Goal: Find specific page/section: Find specific page/section

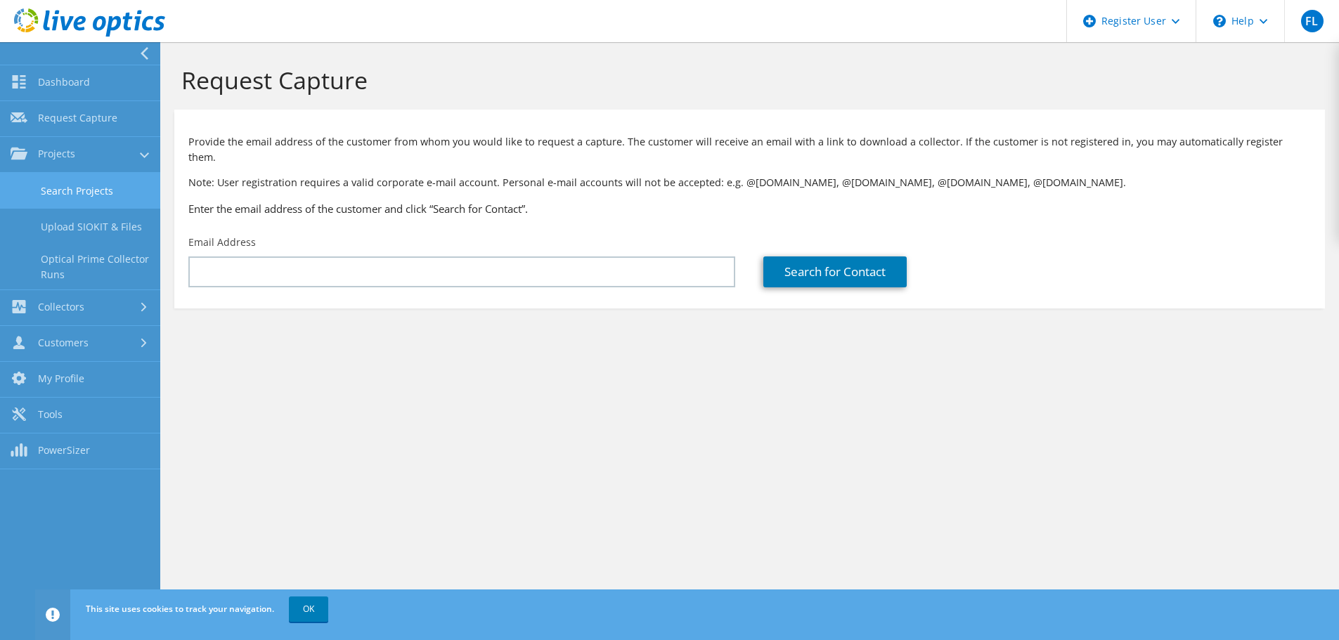
click at [39, 198] on link "Search Projects" at bounding box center [80, 191] width 160 height 36
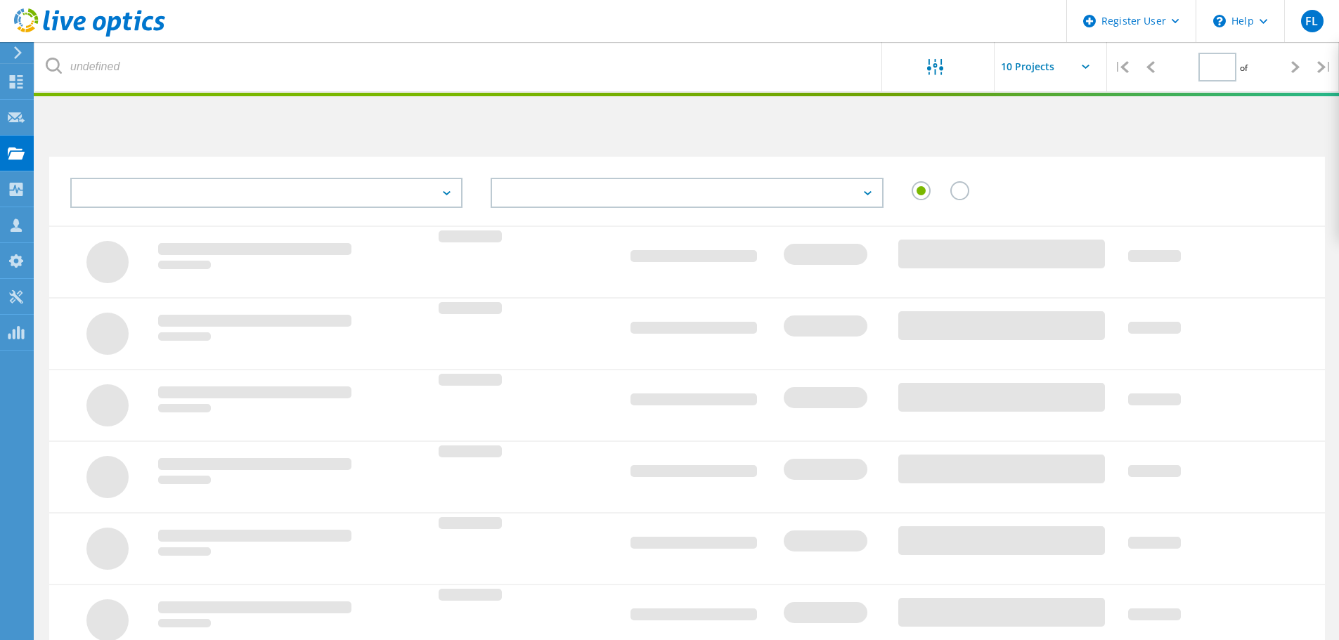
type input "1"
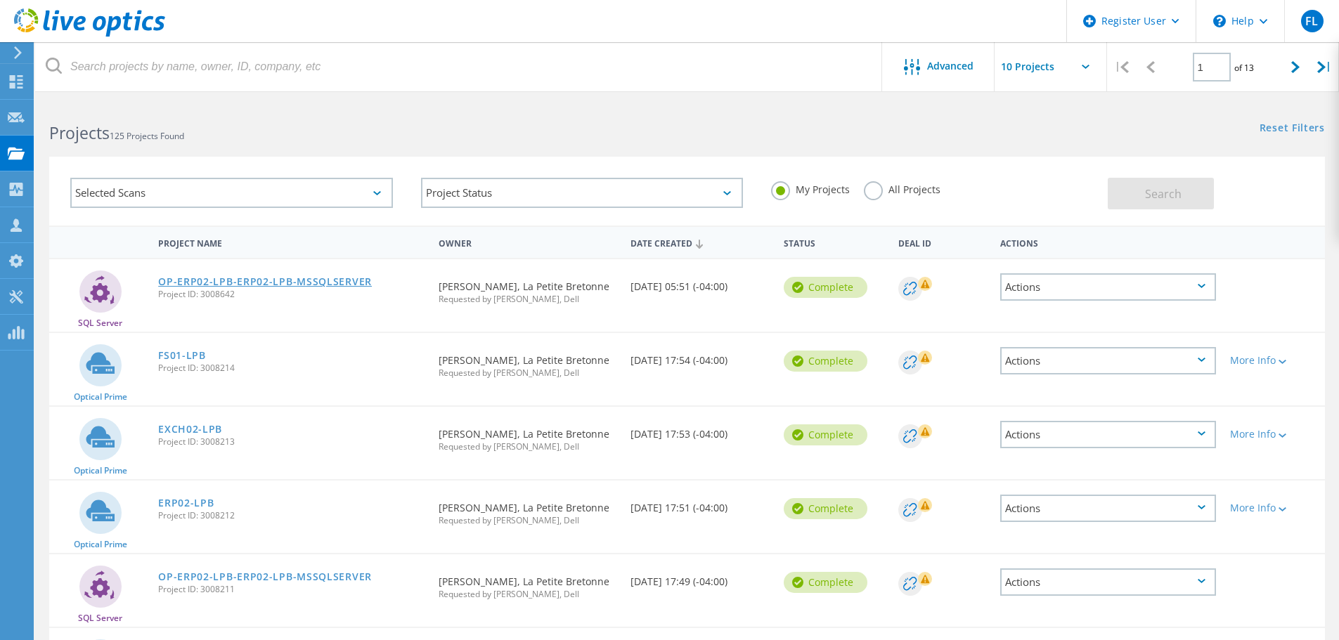
click at [225, 287] on link "OP-ERP02-LPB-ERP02-LPB-MSSQLSERVER" at bounding box center [265, 282] width 214 height 10
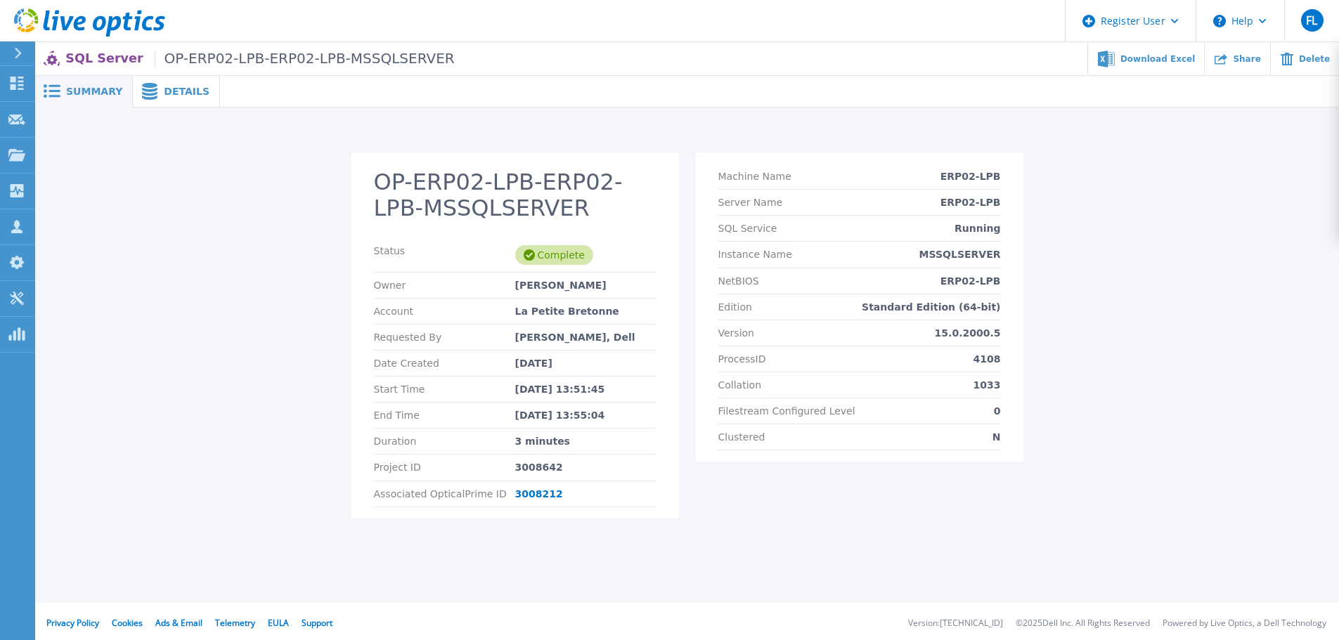
click at [142, 84] on icon at bounding box center [149, 91] width 15 height 17
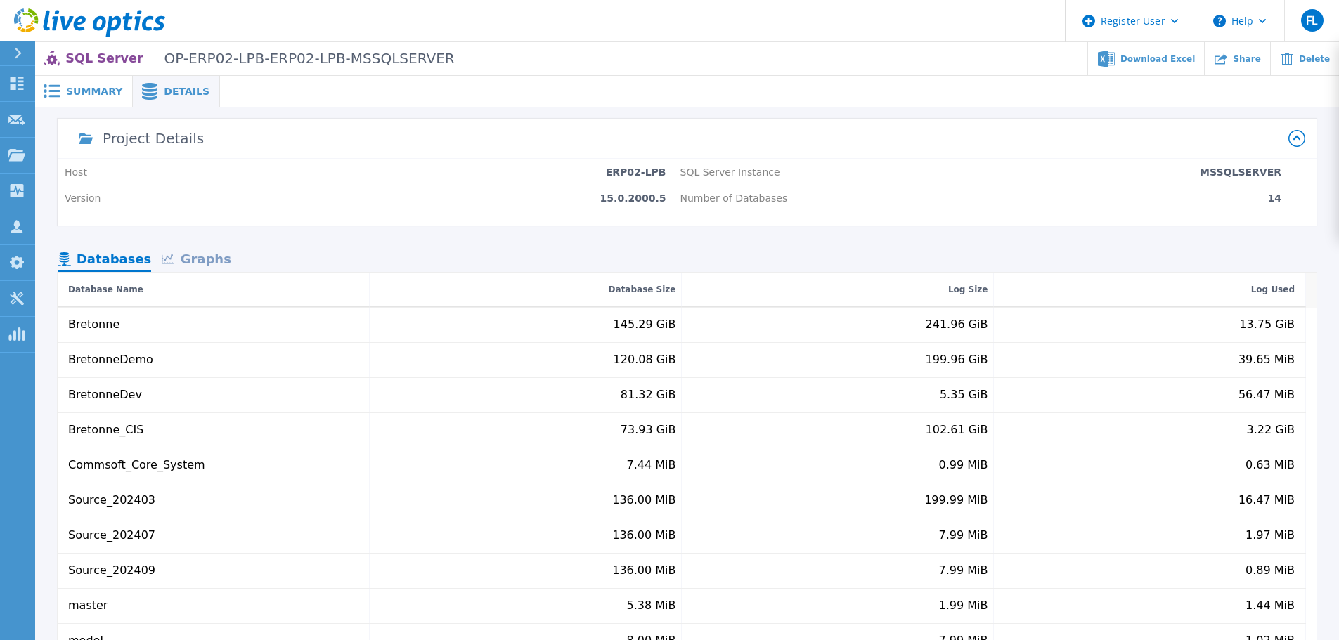
click at [92, 83] on div "Summary" at bounding box center [84, 92] width 98 height 32
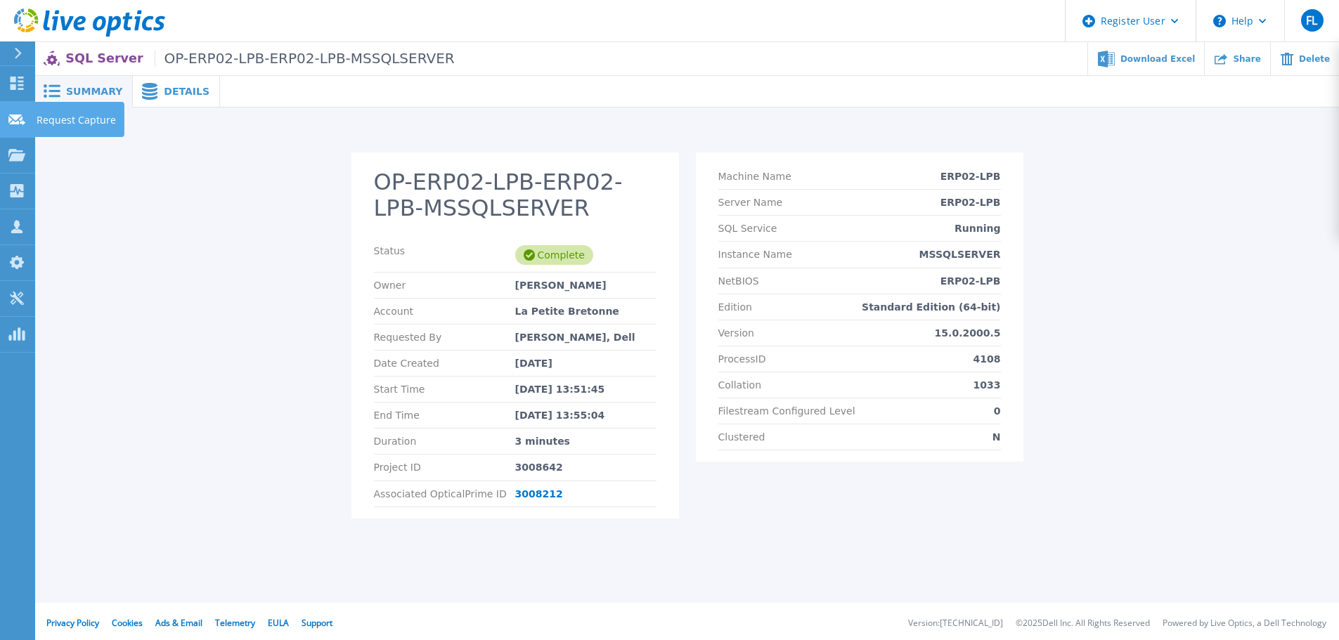
click at [20, 115] on icon at bounding box center [16, 120] width 17 height 11
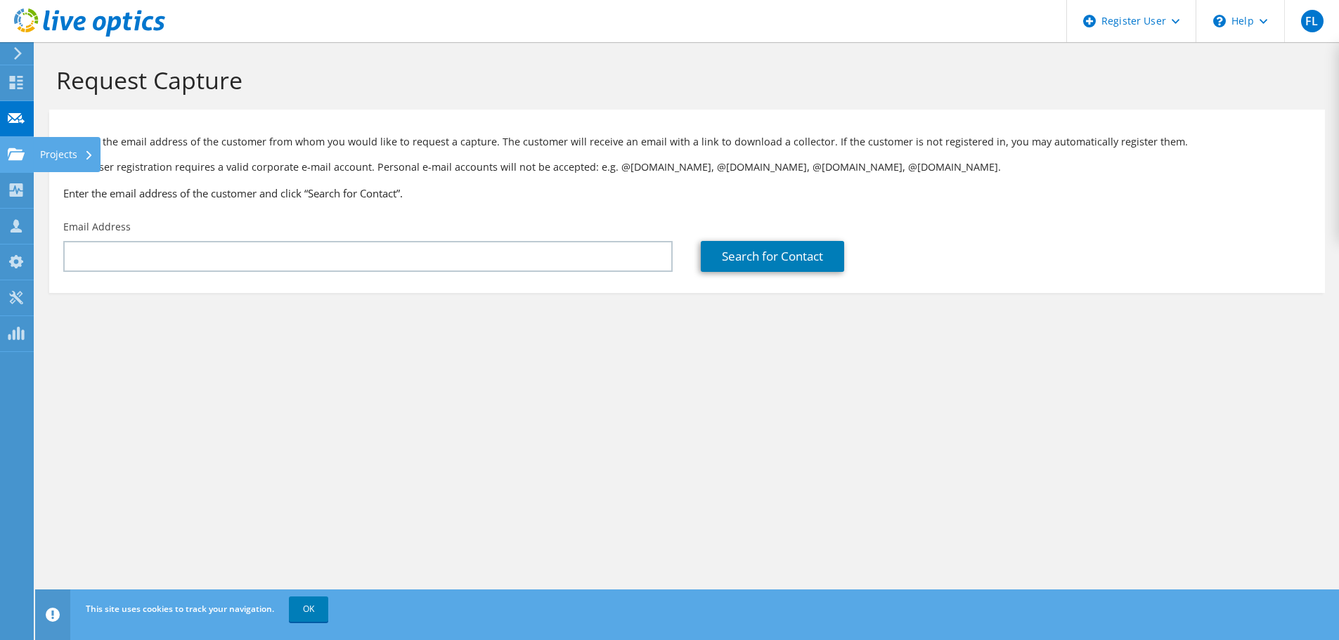
click at [20, 155] on use at bounding box center [16, 154] width 17 height 12
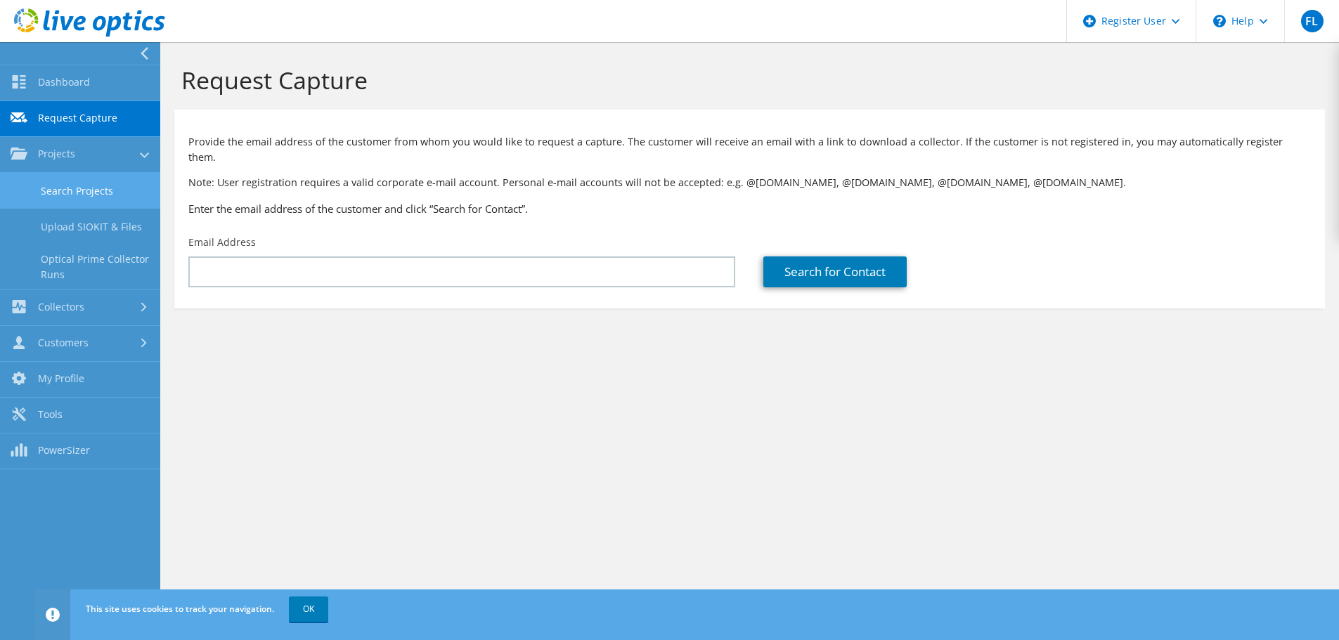
click at [53, 191] on link "Search Projects" at bounding box center [80, 191] width 160 height 36
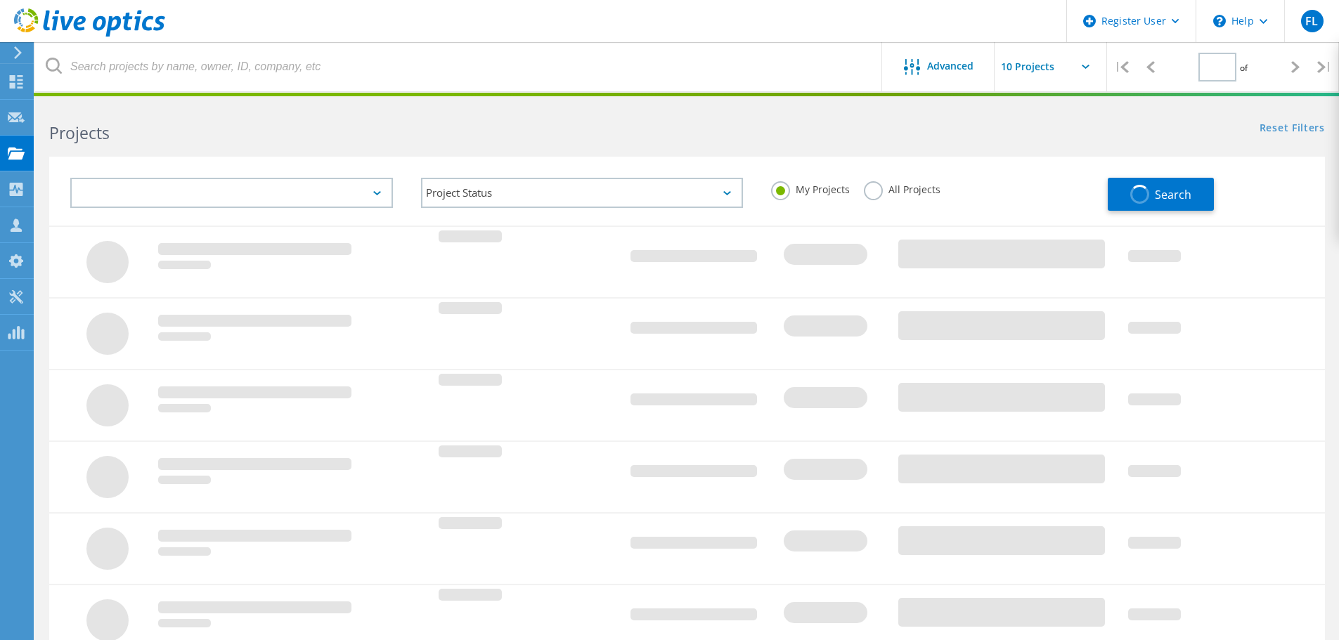
type input "1"
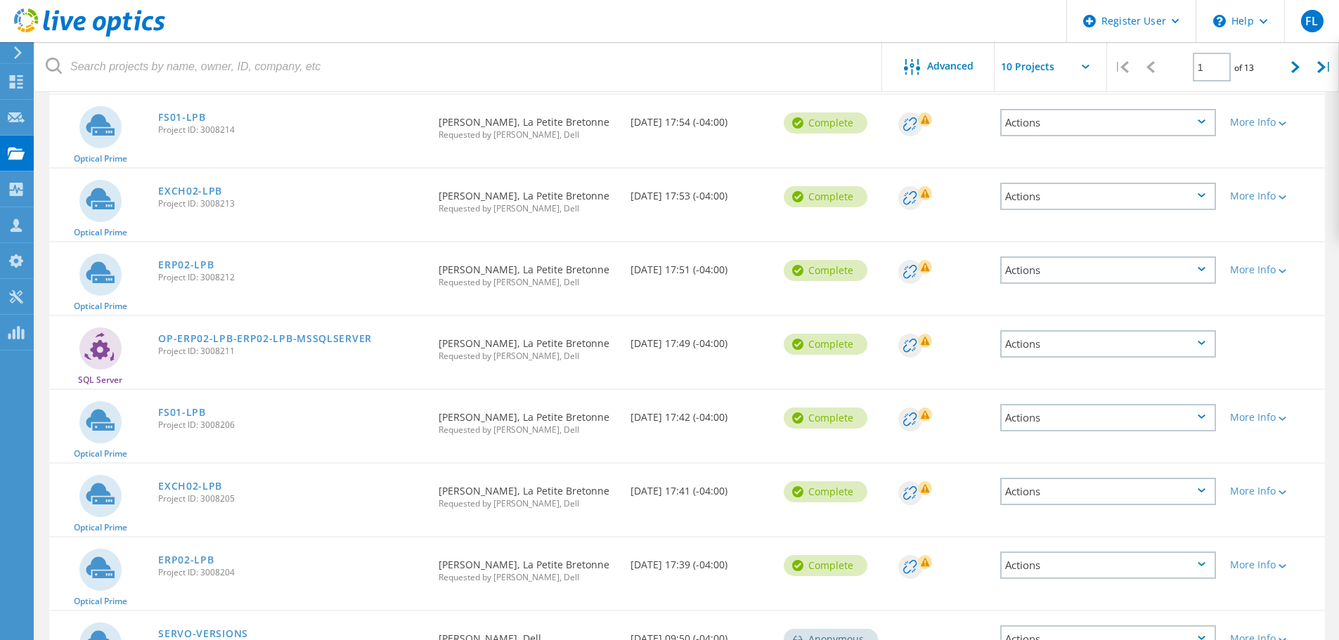
scroll to position [263, 0]
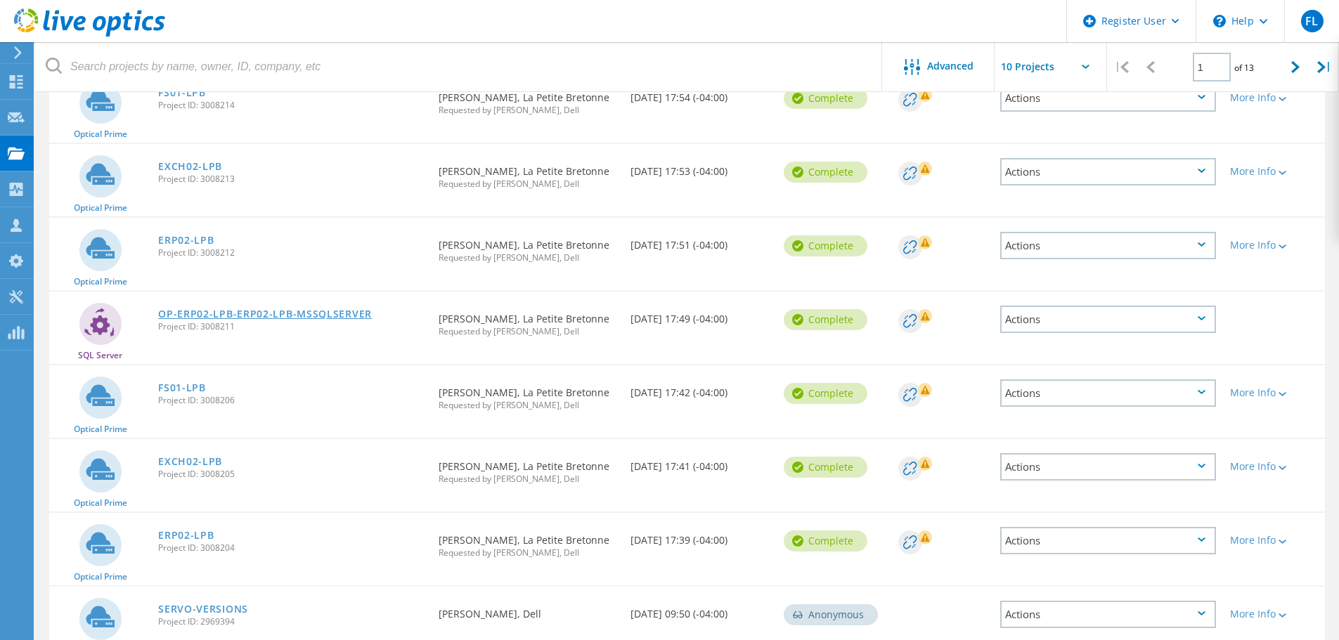
click at [217, 312] on link "OP-ERP02-LPB-ERP02-LPB-MSSQLSERVER" at bounding box center [265, 314] width 214 height 10
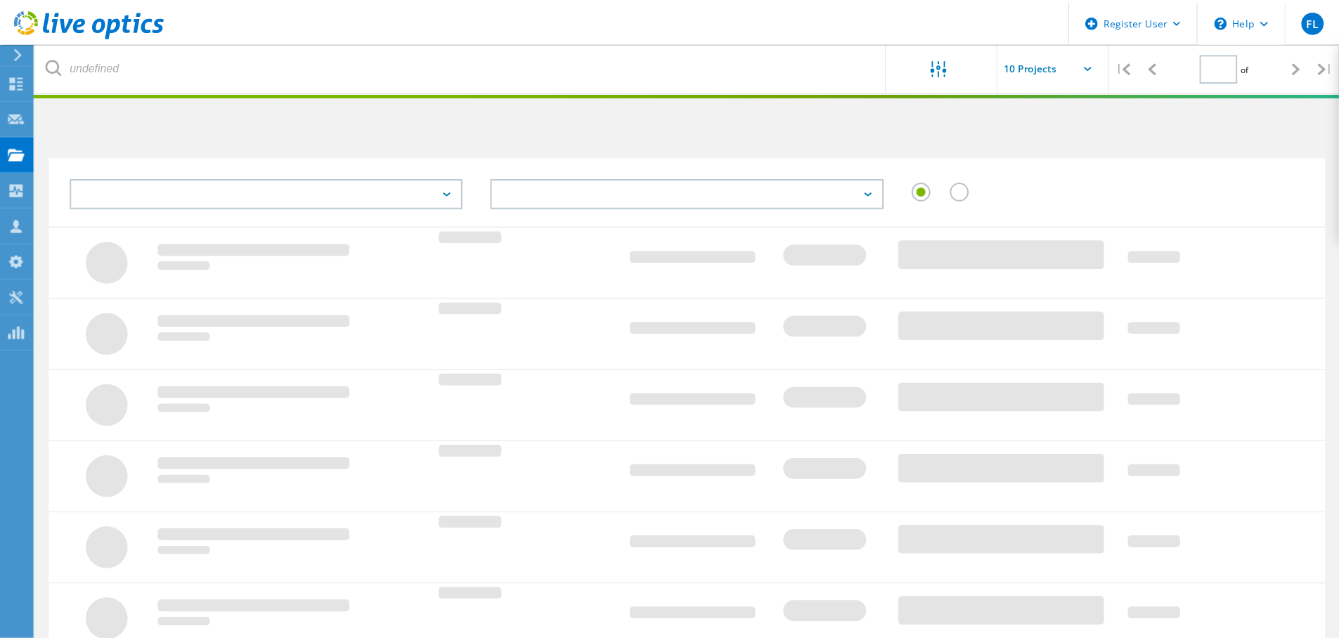
scroll to position [263, 0]
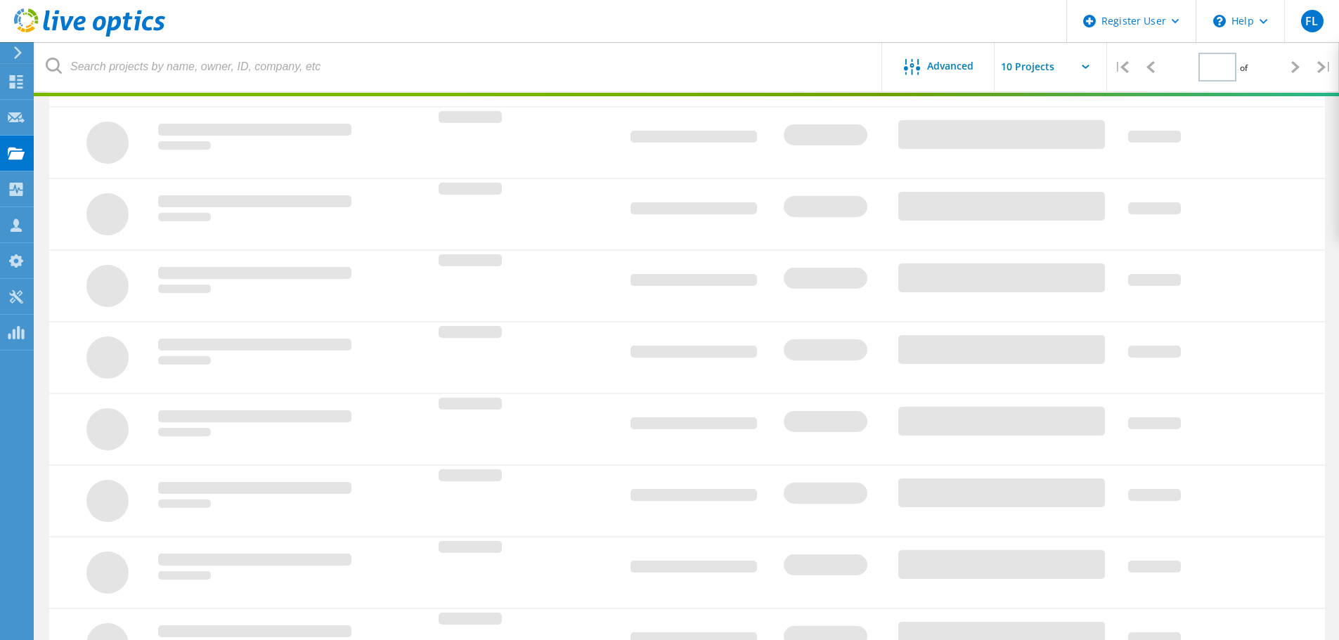
type input "1"
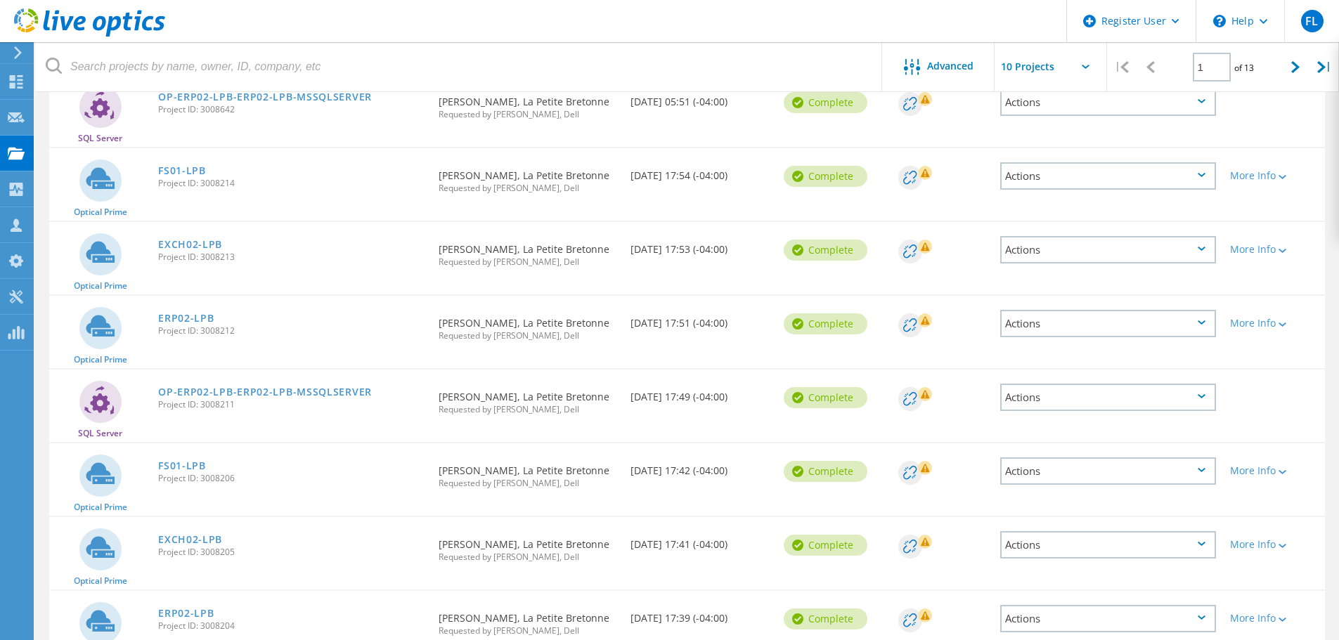
scroll to position [197, 0]
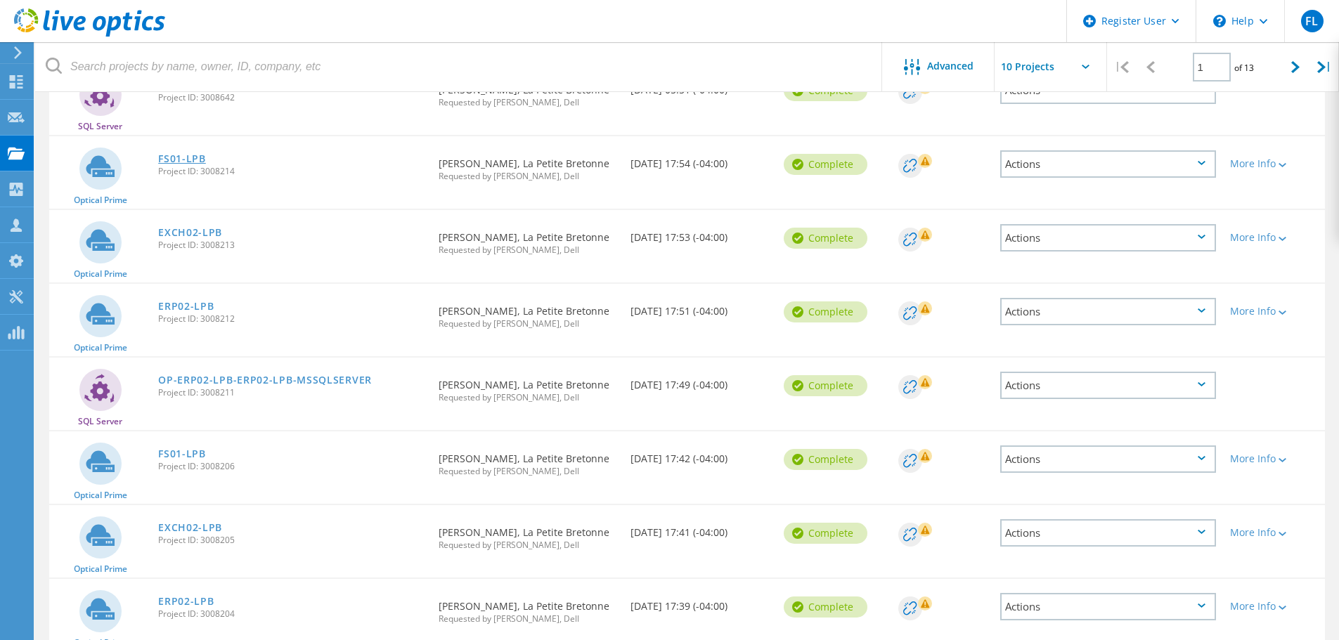
click at [195, 157] on link "FS01-LPB" at bounding box center [182, 159] width 48 height 10
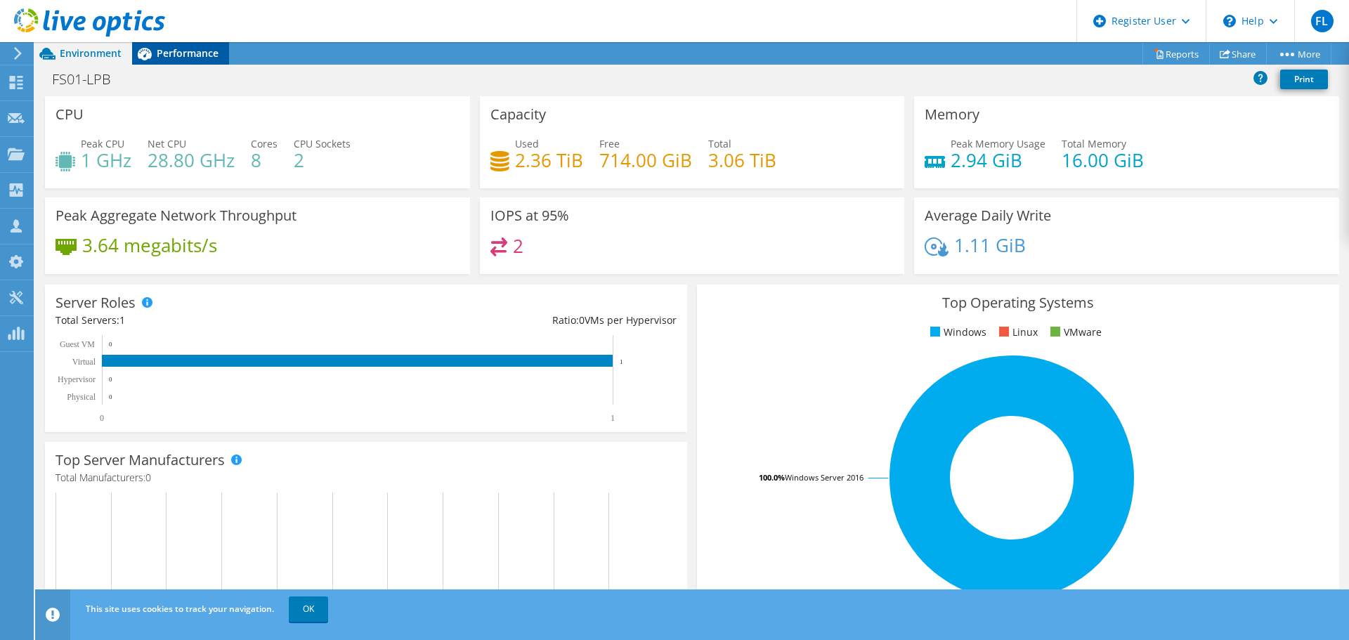
click at [175, 62] on div "Performance" at bounding box center [180, 53] width 97 height 22
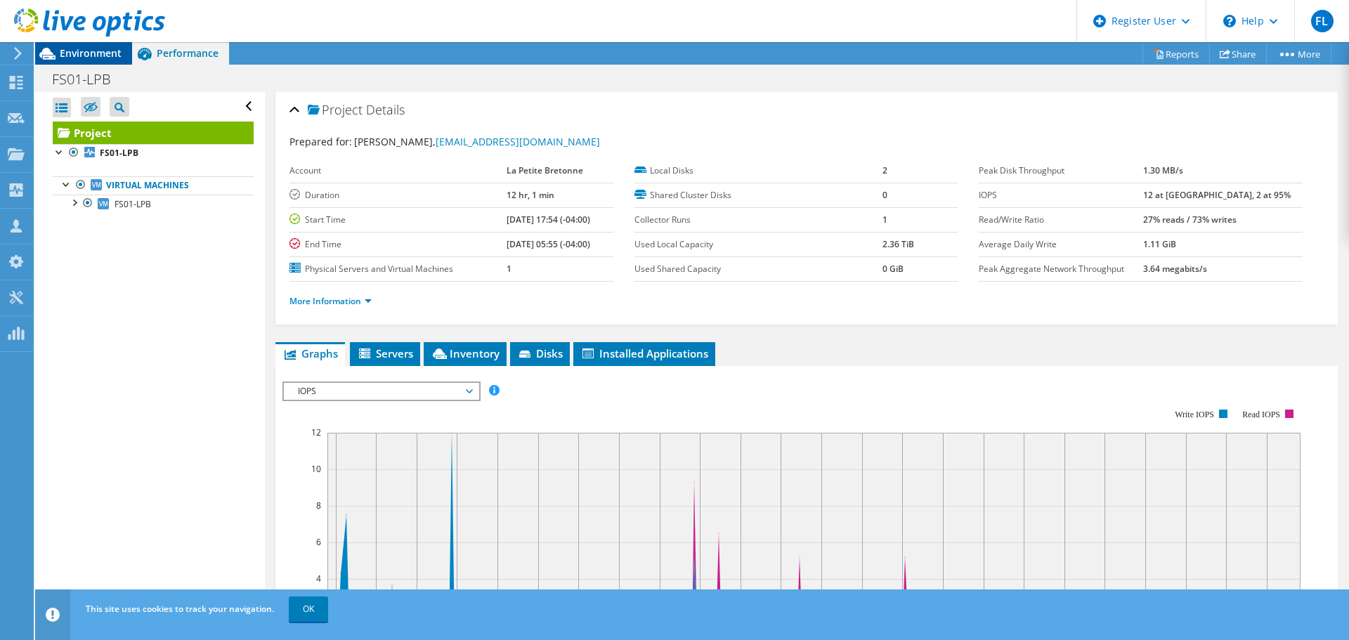
click at [78, 51] on span "Environment" at bounding box center [91, 52] width 62 height 13
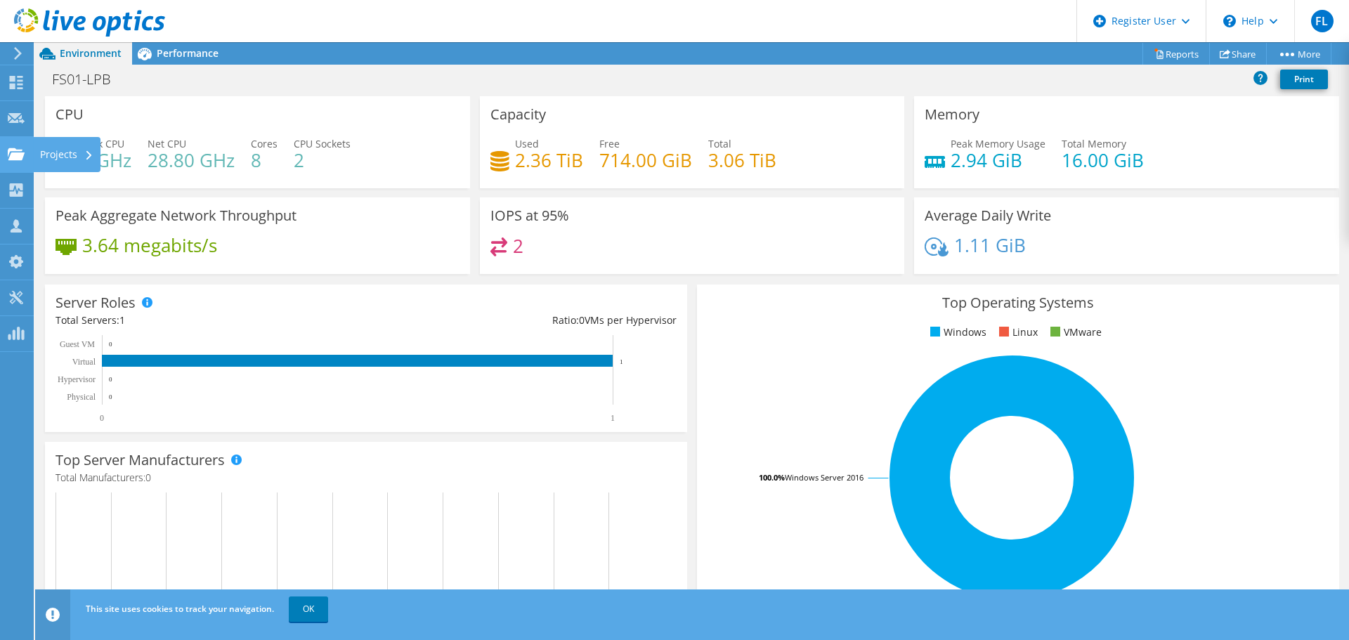
click at [14, 148] on icon at bounding box center [16, 154] width 17 height 13
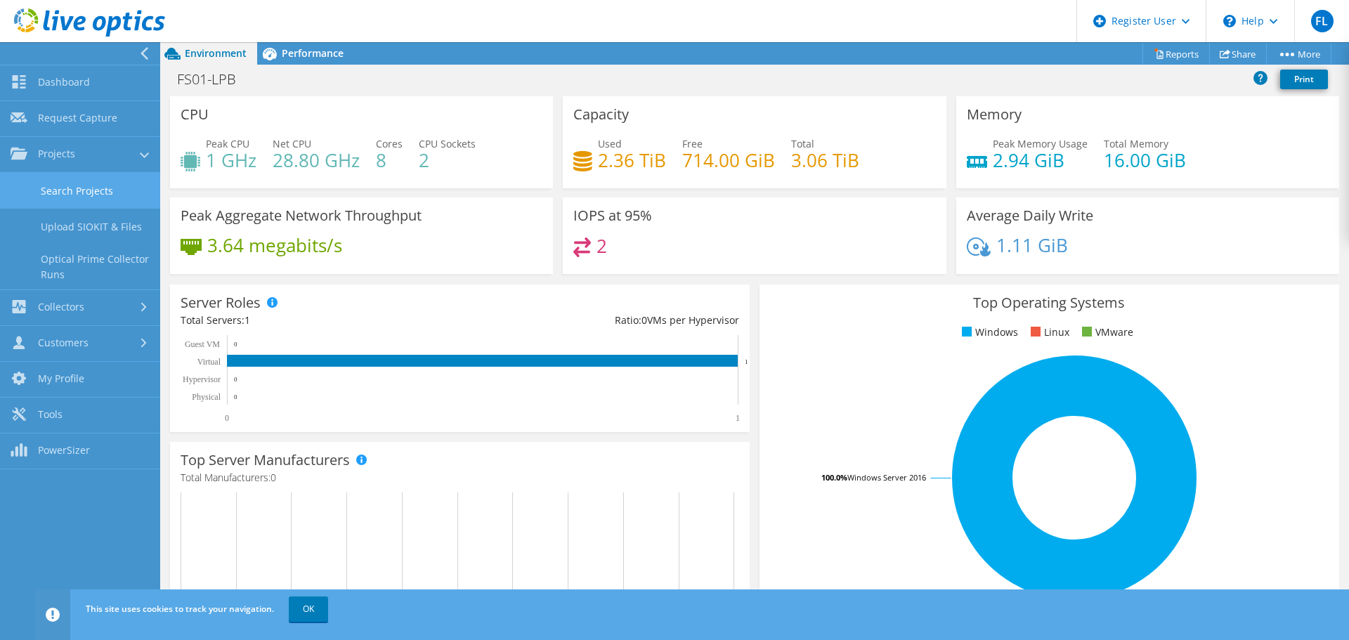
click at [65, 193] on link "Search Projects" at bounding box center [80, 191] width 160 height 36
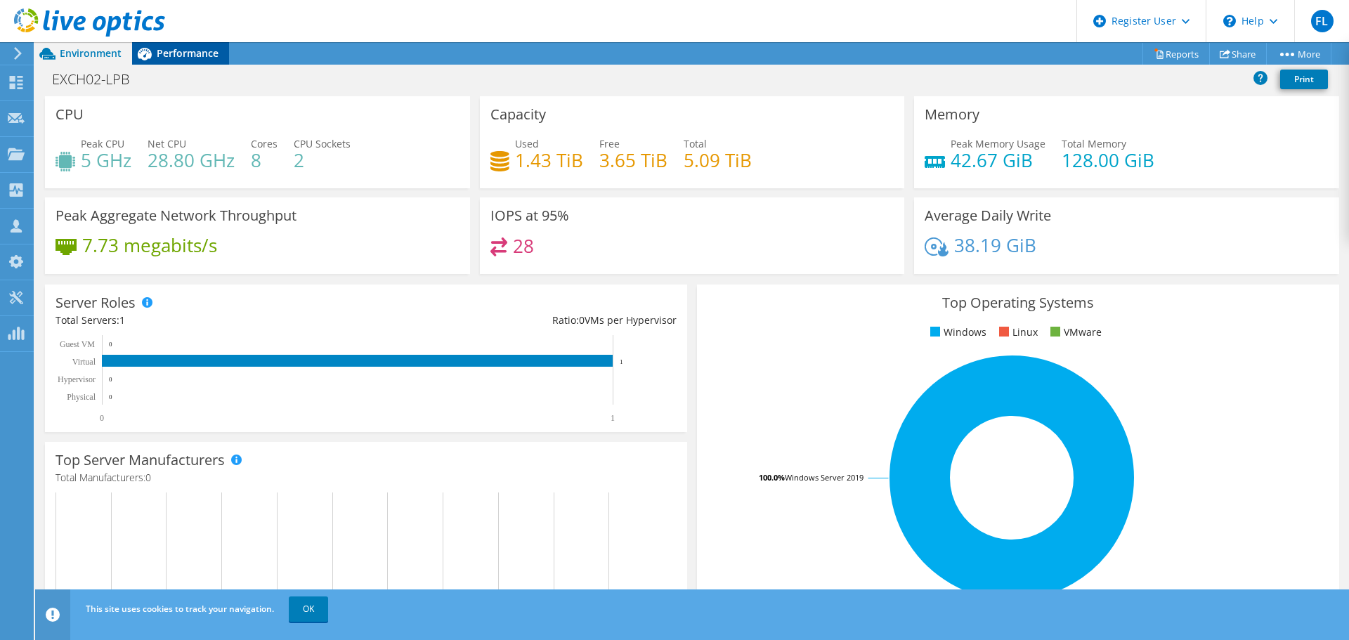
click at [162, 54] on span "Performance" at bounding box center [188, 52] width 62 height 13
click at [173, 59] on span "Performance" at bounding box center [188, 52] width 62 height 13
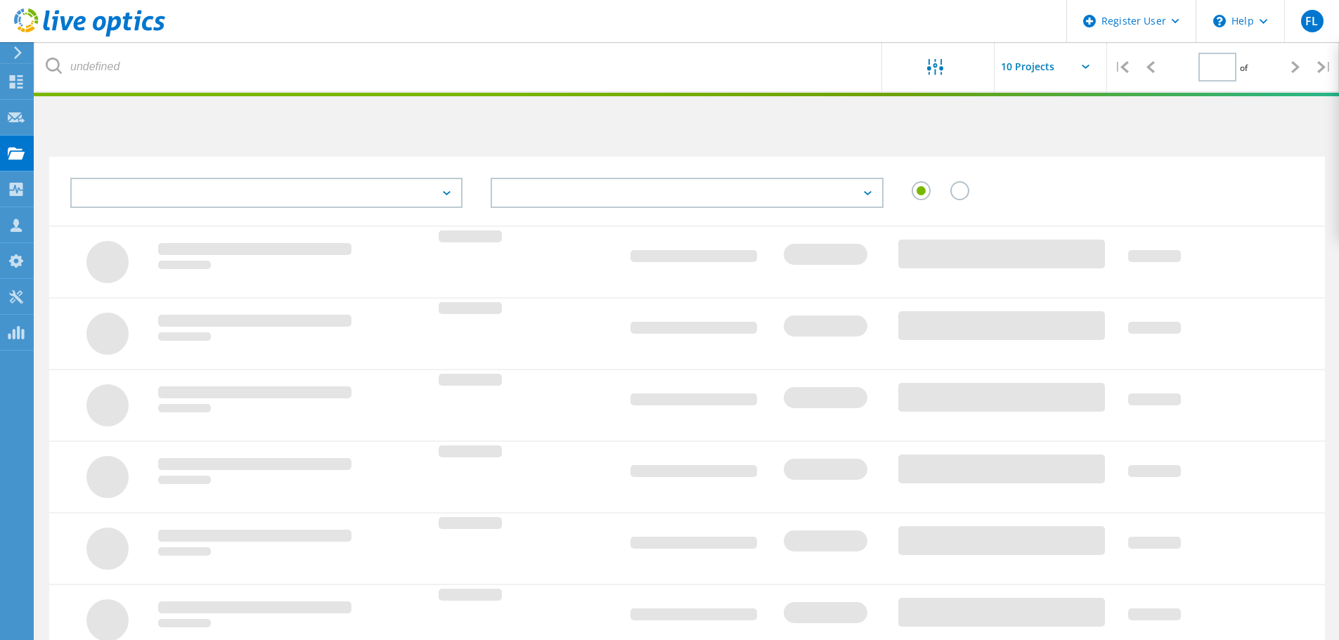
type input "1"
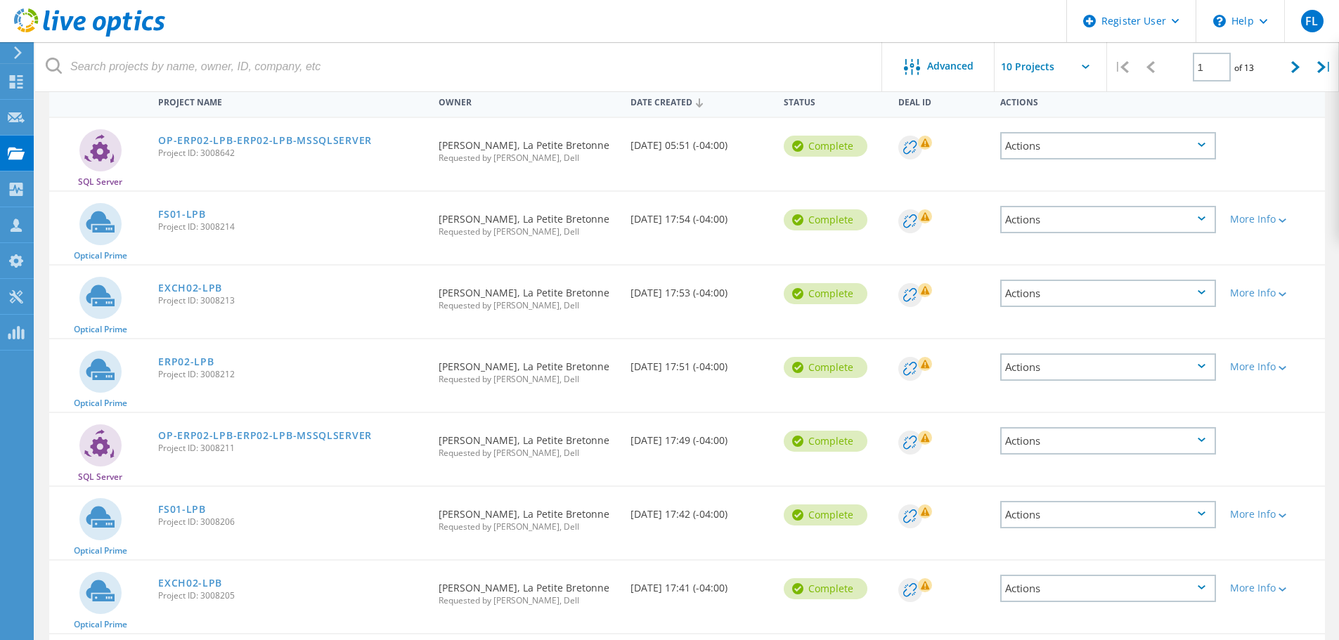
scroll to position [160, 0]
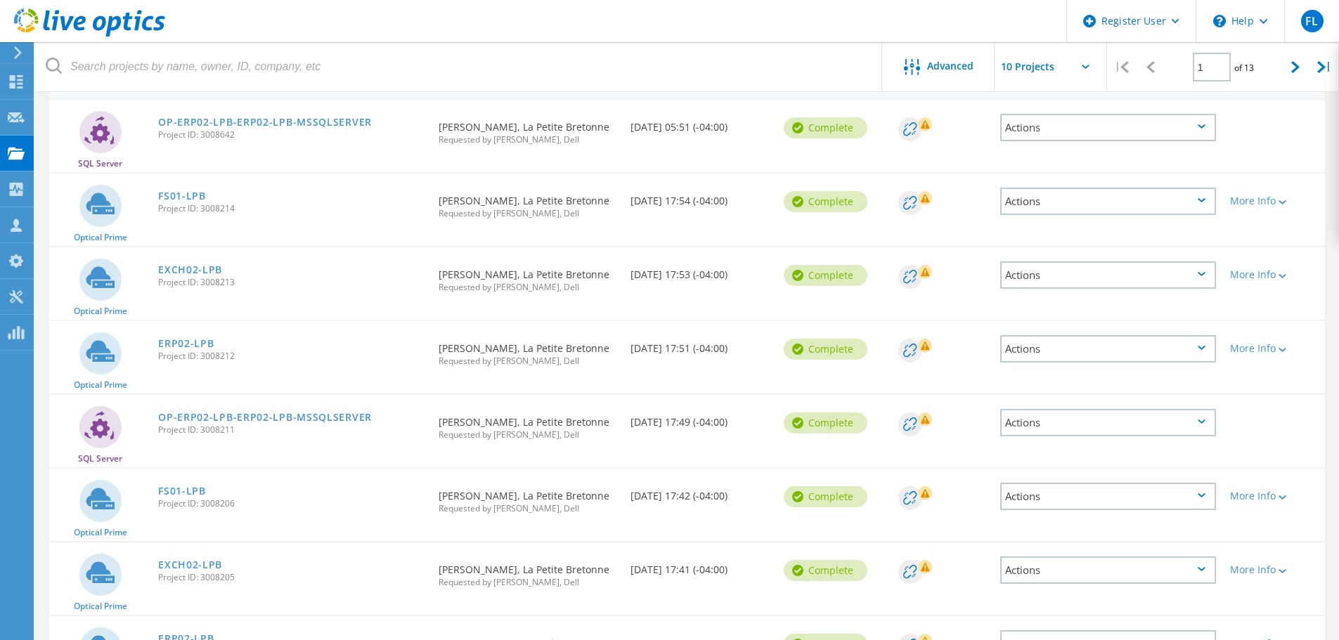
drag, startPoint x: 1342, startPoint y: 111, endPoint x: 1370, endPoint y: 204, distance: 97.6
click at [1339, 204] on html "Register User \n Help Explore Helpful Articles Contact Support FL Dell User [PE…" at bounding box center [669, 416] width 1339 height 1153
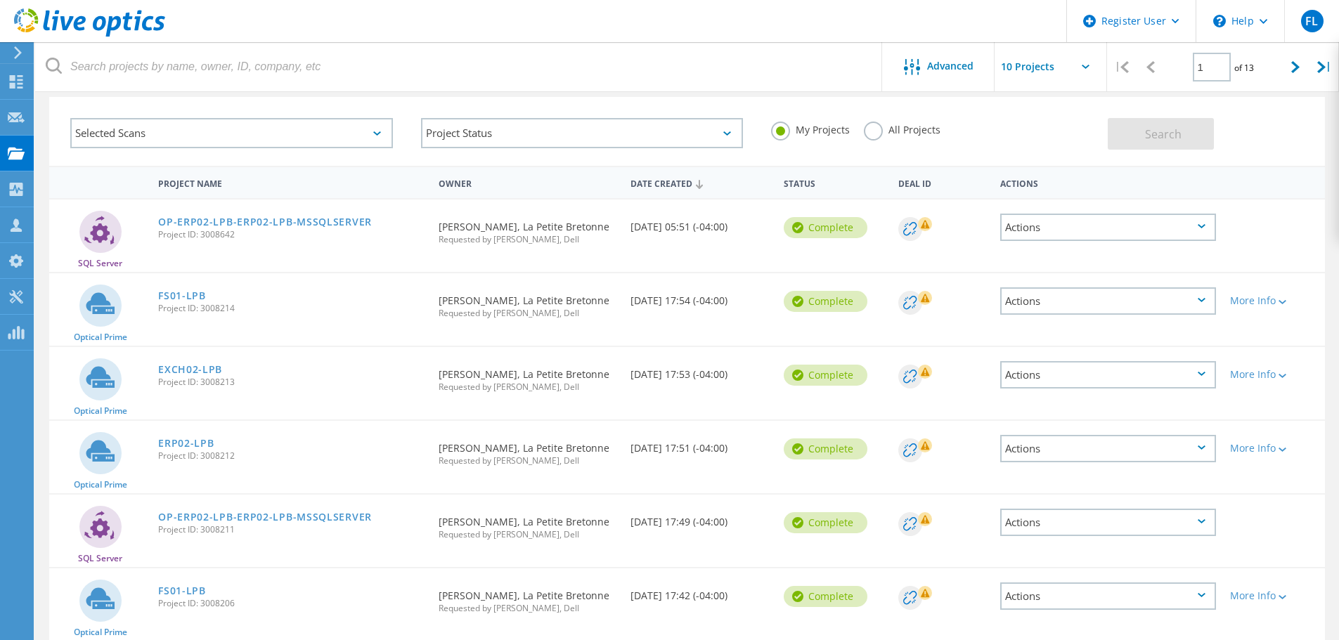
scroll to position [0, 0]
